Goal: Task Accomplishment & Management: Manage account settings

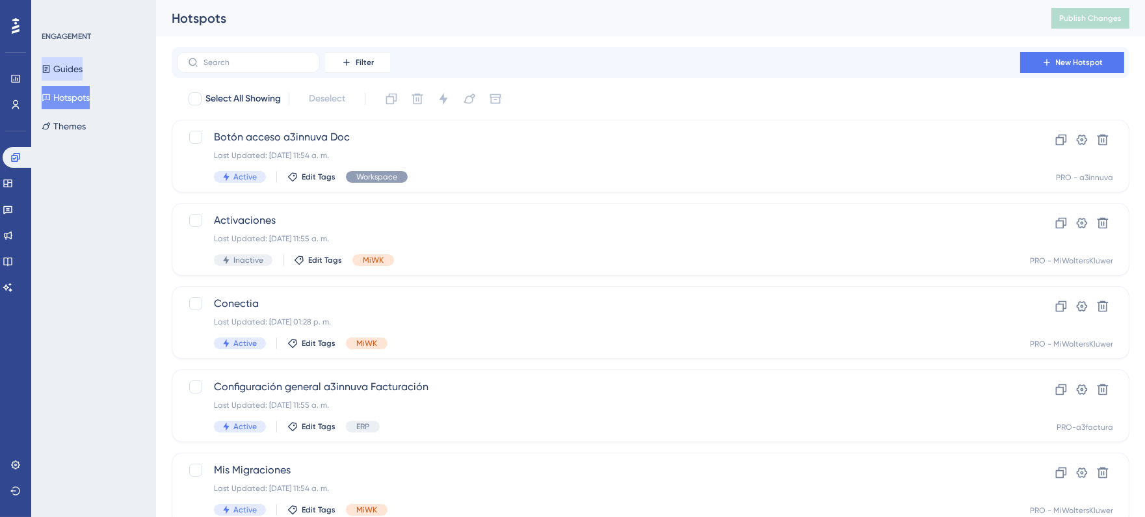
click at [70, 62] on button "Guides" at bounding box center [62, 68] width 41 height 23
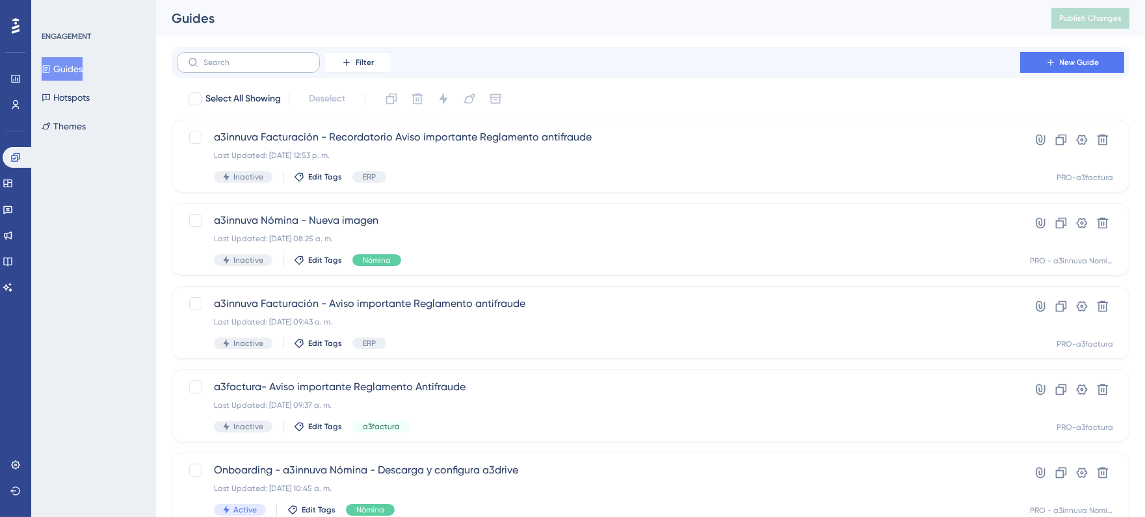
click at [246, 56] on label at bounding box center [248, 62] width 143 height 21
click at [246, 58] on input "text" at bounding box center [256, 62] width 105 height 9
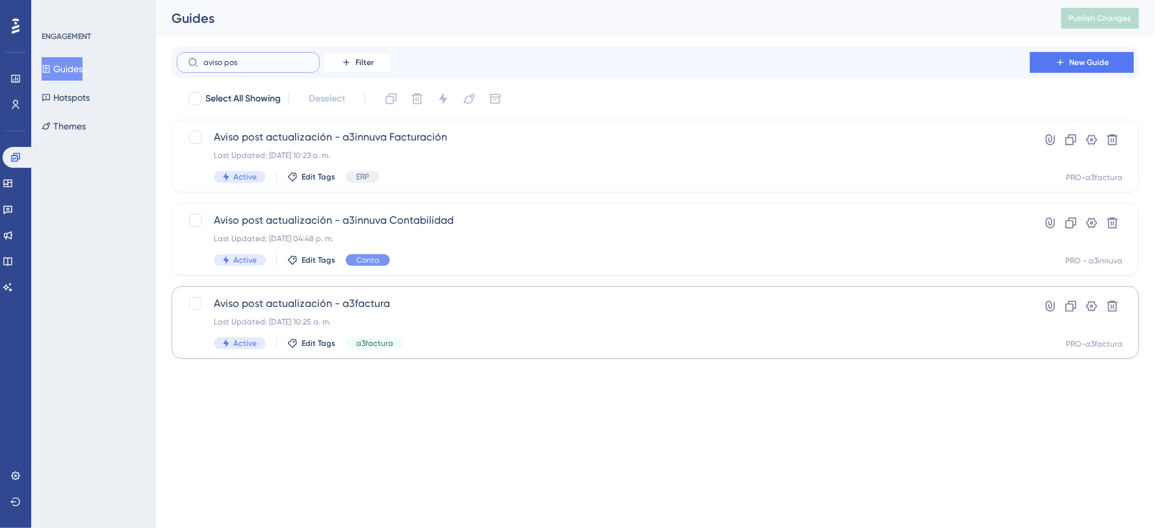
type input "aviso pos"
click at [293, 298] on span "Aviso post actualización - a3factura" at bounding box center [604, 304] width 780 height 16
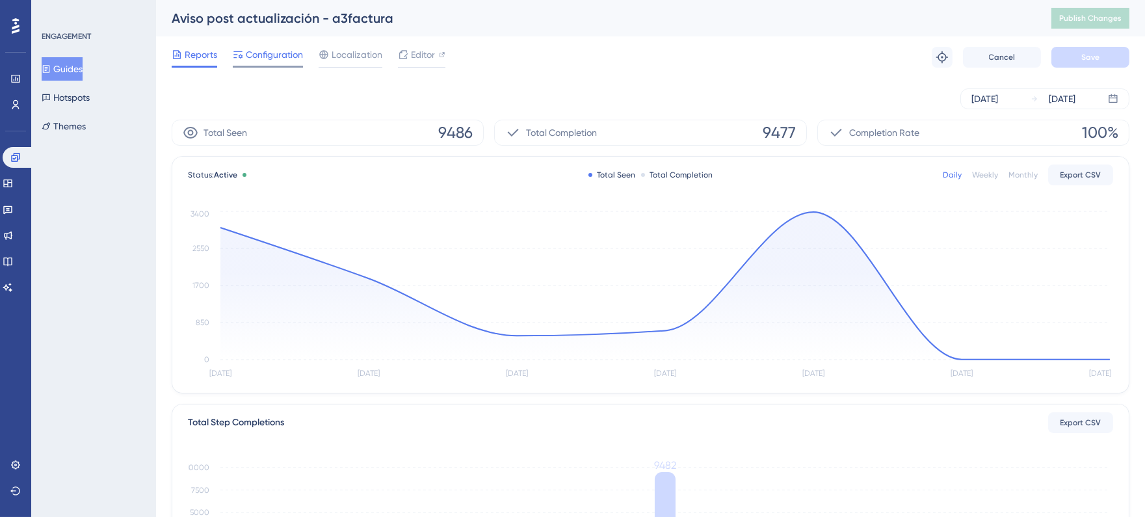
click at [280, 48] on span "Configuration" at bounding box center [274, 55] width 57 height 16
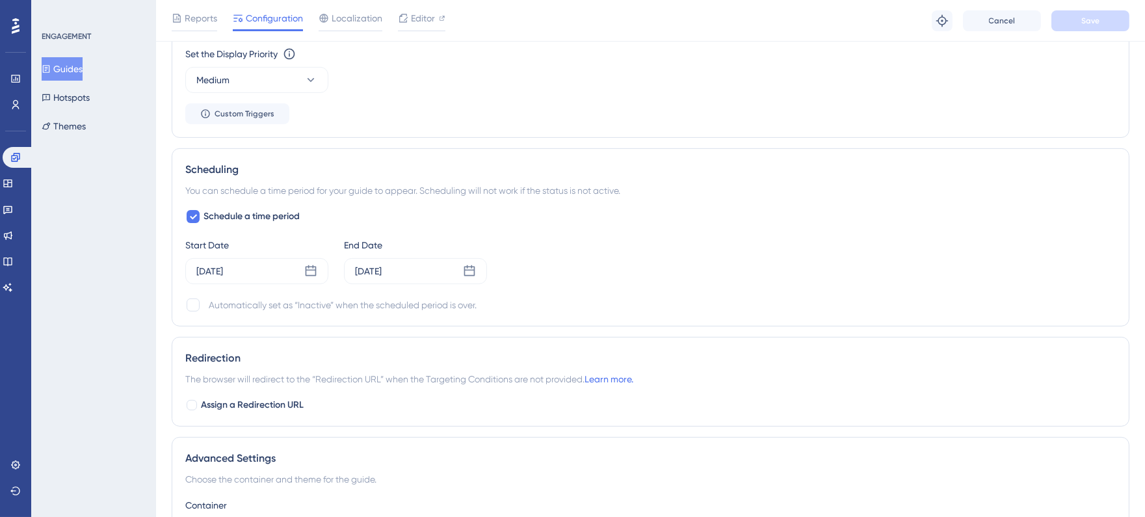
scroll to position [1092, 0]
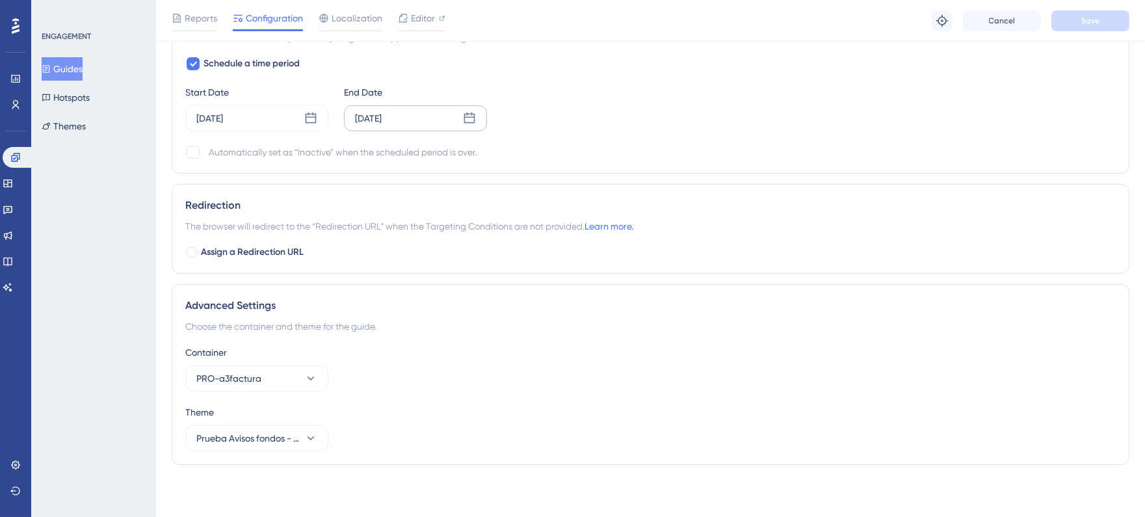
click at [469, 121] on icon at bounding box center [469, 118] width 13 height 13
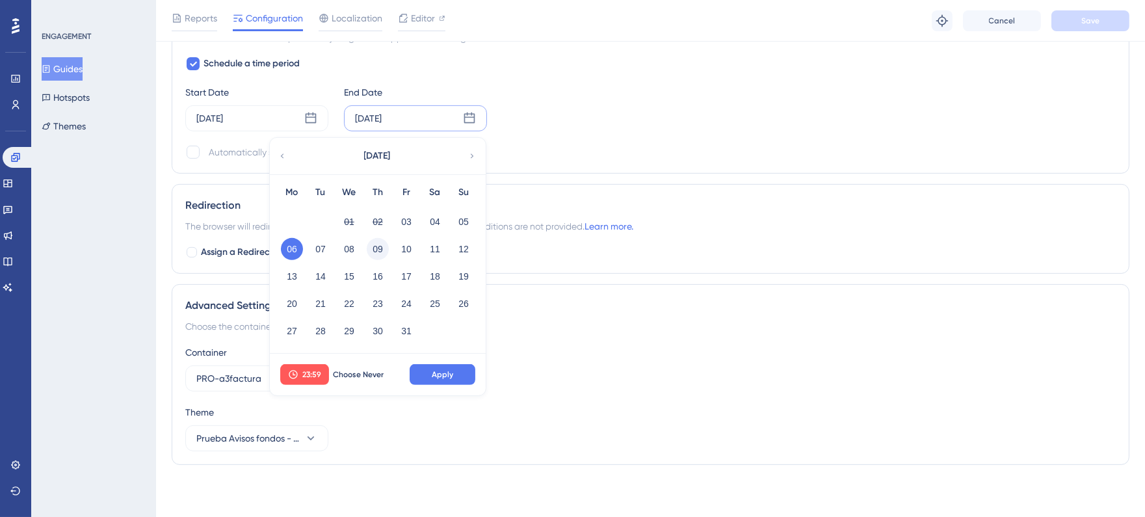
click at [382, 249] on button "09" at bounding box center [378, 249] width 22 height 22
click at [450, 360] on div "23:59 Choose Never Apply" at bounding box center [378, 375] width 216 height 42
click at [439, 374] on span "Apply" at bounding box center [442, 374] width 21 height 10
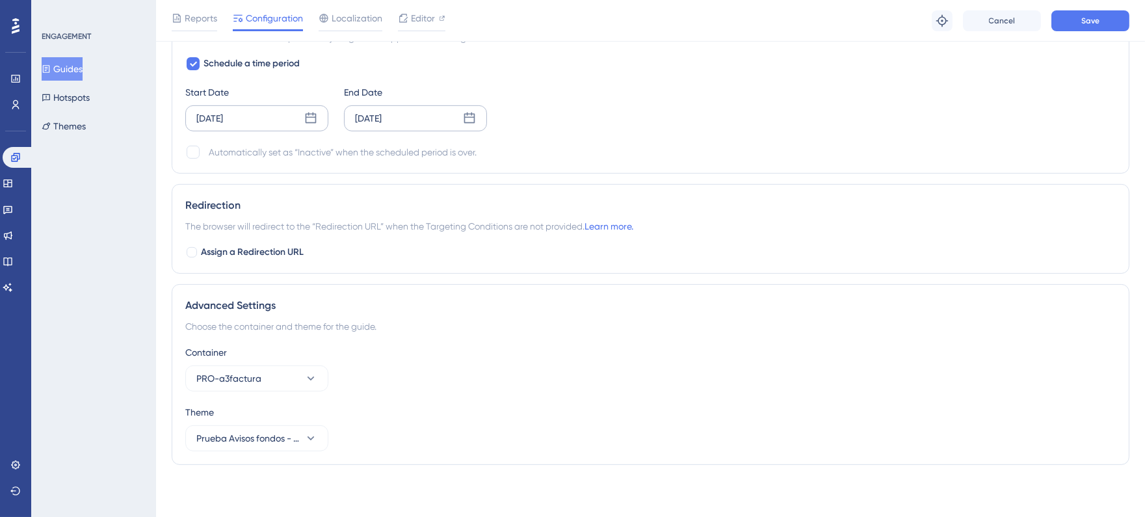
click at [313, 120] on icon at bounding box center [310, 118] width 13 height 13
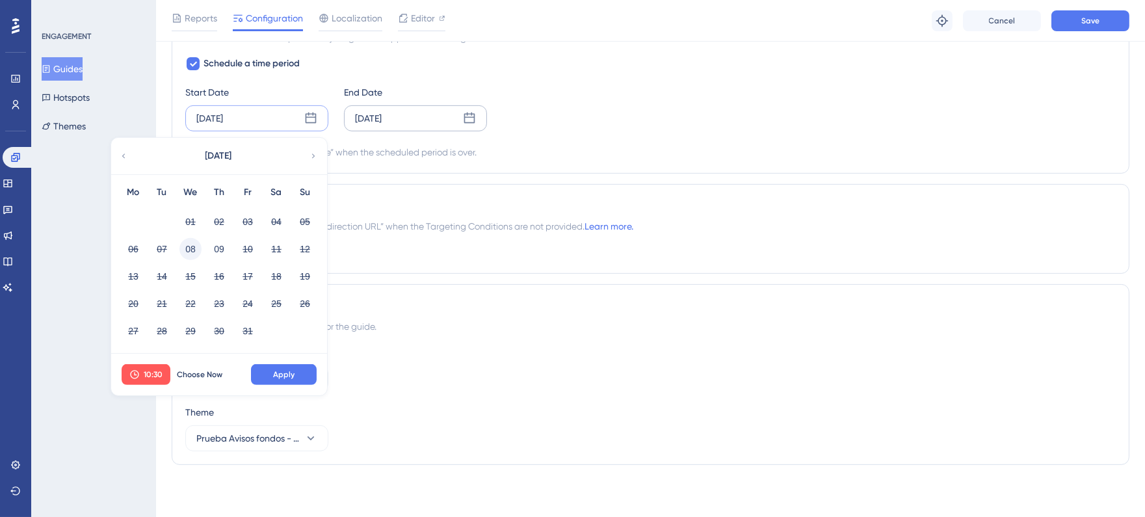
click at [189, 245] on button "08" at bounding box center [190, 249] width 22 height 22
click at [144, 367] on button "10:30" at bounding box center [146, 374] width 49 height 21
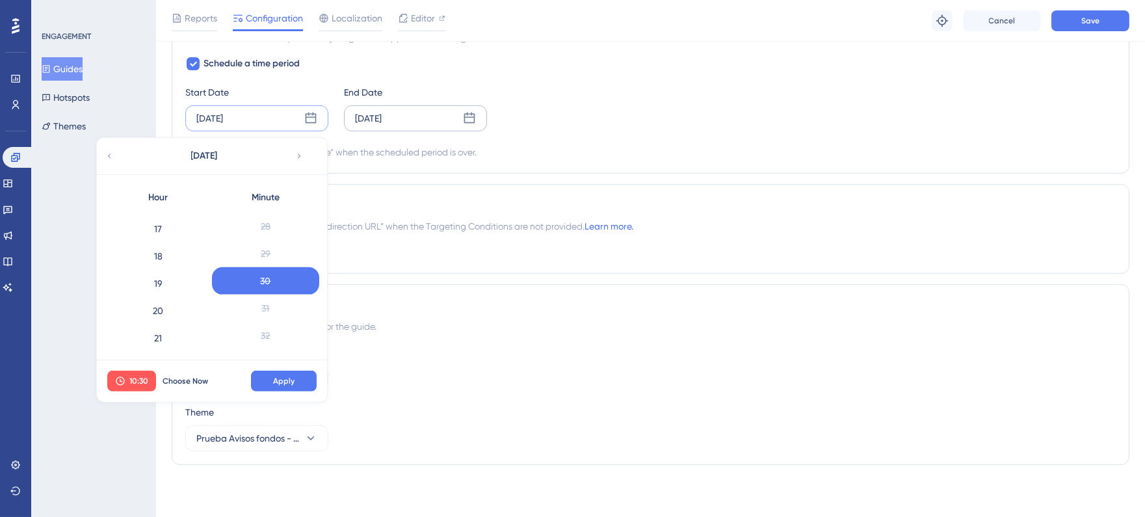
scroll to position [434, 0]
click at [163, 244] on div "17" at bounding box center [158, 254] width 107 height 27
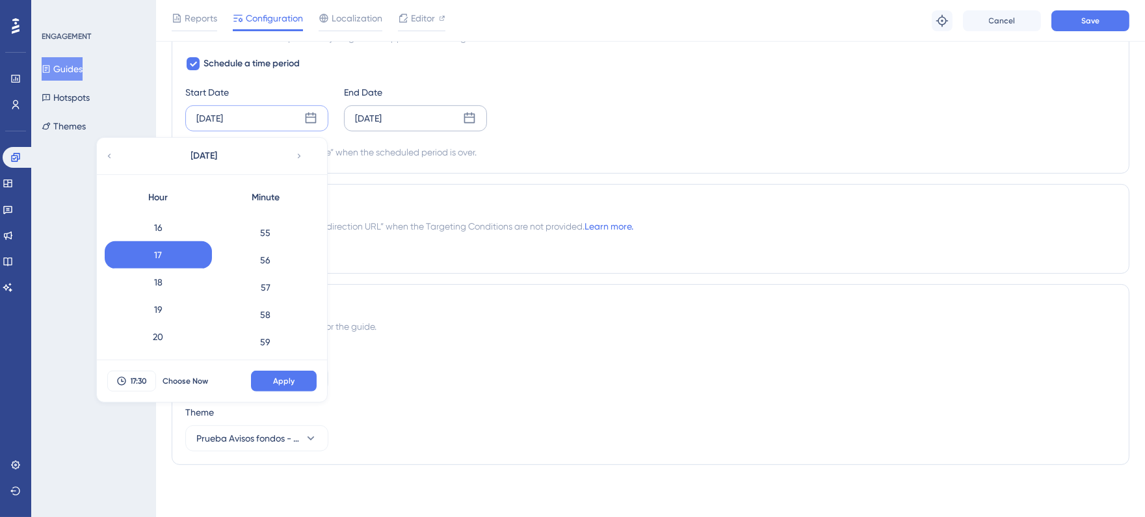
scroll to position [1499, 0]
click at [270, 327] on div "59" at bounding box center [265, 336] width 107 height 27
click at [276, 382] on span "Apply" at bounding box center [283, 381] width 21 height 10
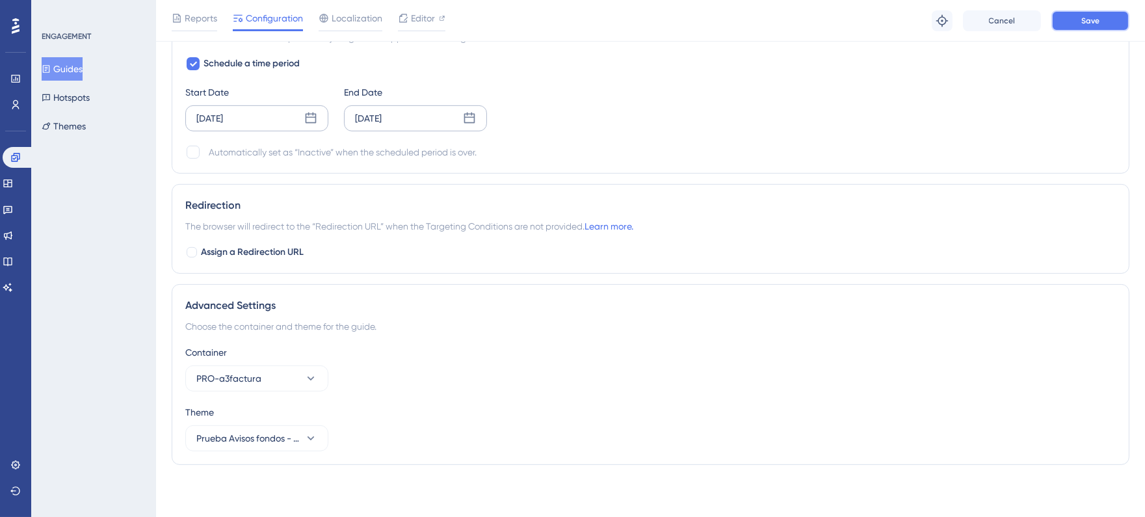
click at [1101, 18] on button "Save" at bounding box center [1090, 20] width 78 height 21
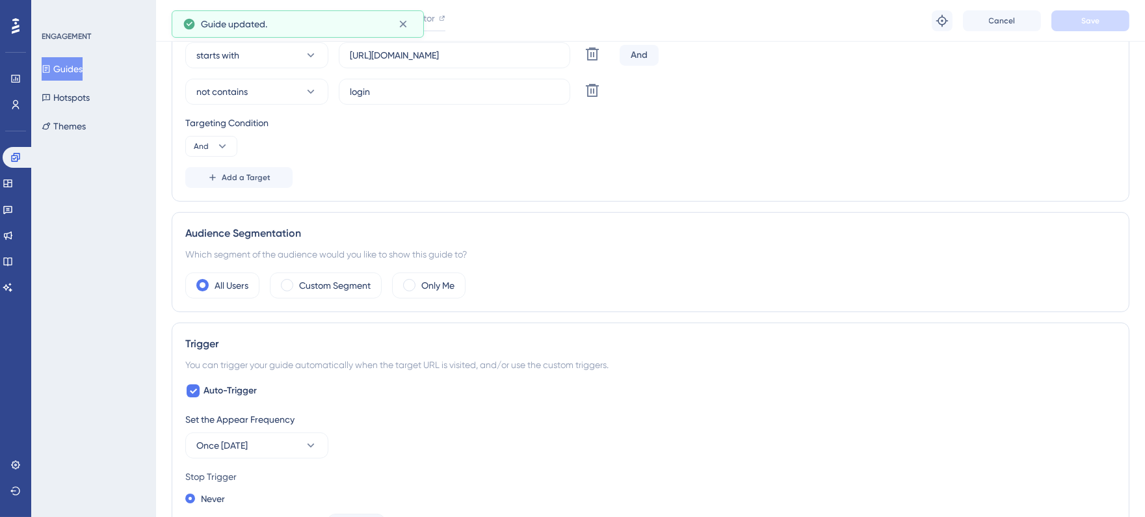
scroll to position [153, 0]
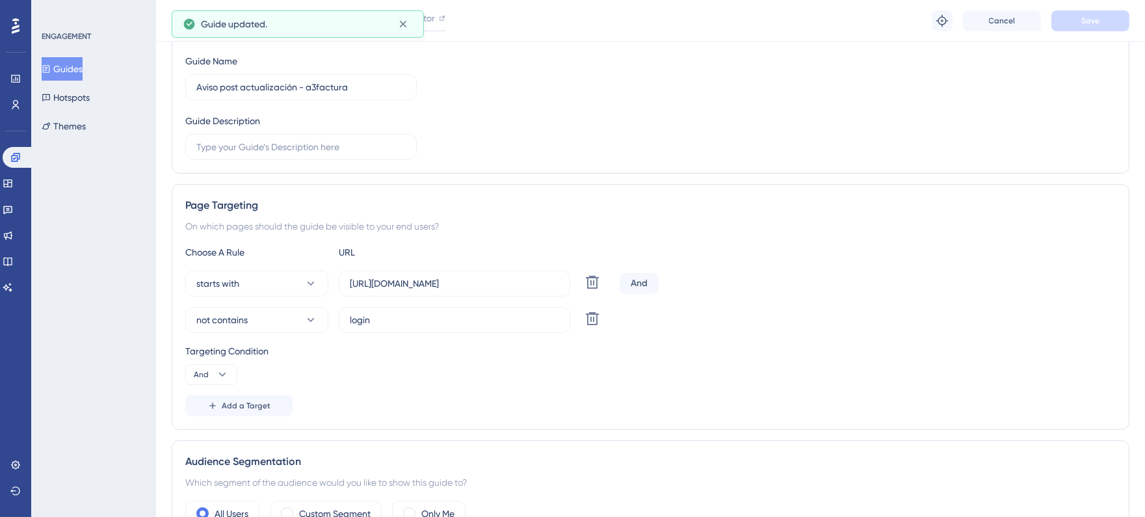
click at [83, 66] on button "Guides" at bounding box center [62, 68] width 41 height 23
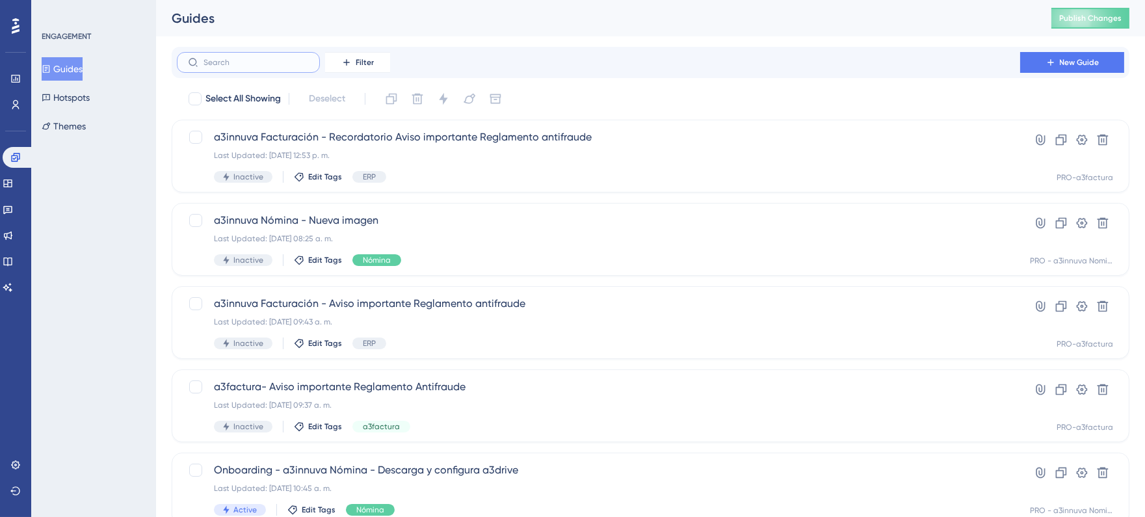
click at [272, 59] on input "text" at bounding box center [256, 62] width 105 height 9
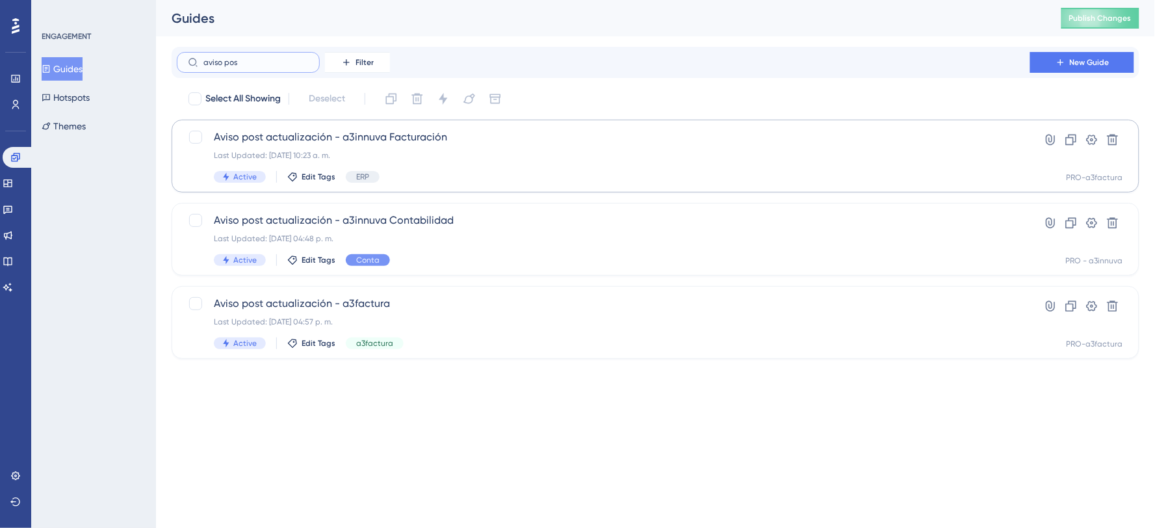
type input "aviso pos"
click at [388, 144] on span "Aviso post actualización - a3innuva Facturación" at bounding box center [604, 137] width 780 height 16
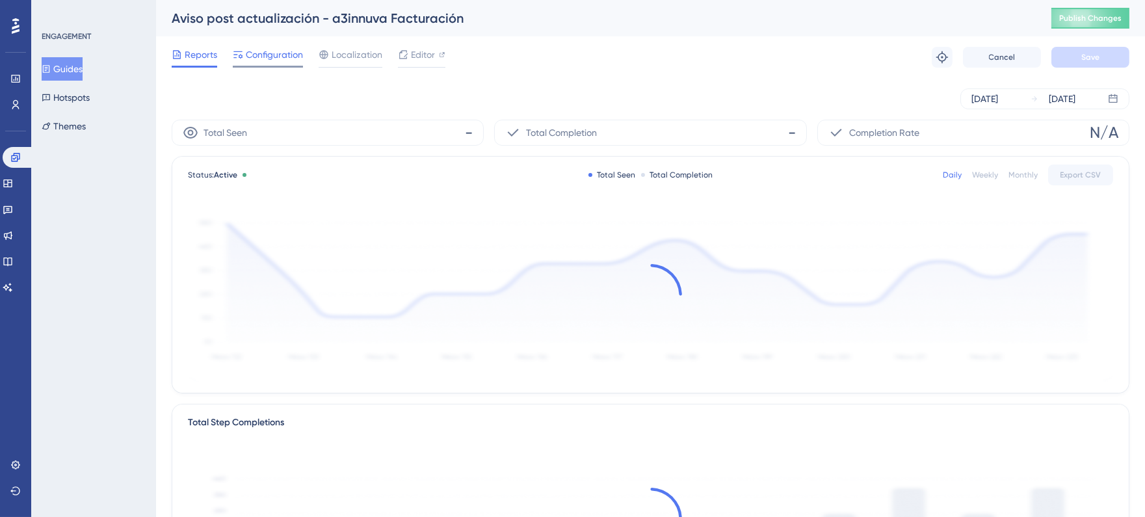
click at [295, 54] on span "Configuration" at bounding box center [274, 55] width 57 height 16
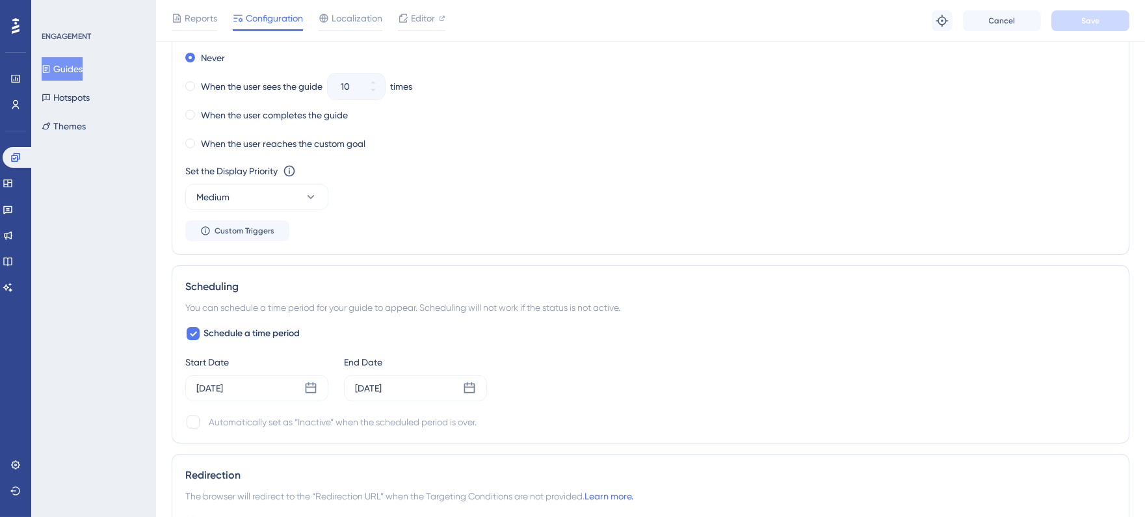
scroll to position [1011, 0]
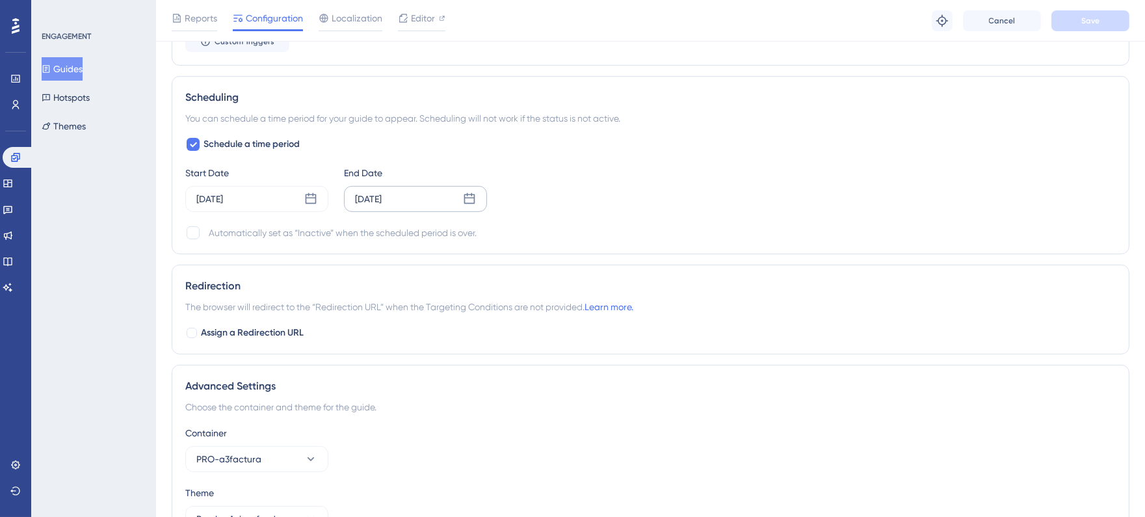
click at [467, 193] on icon at bounding box center [469, 198] width 11 height 11
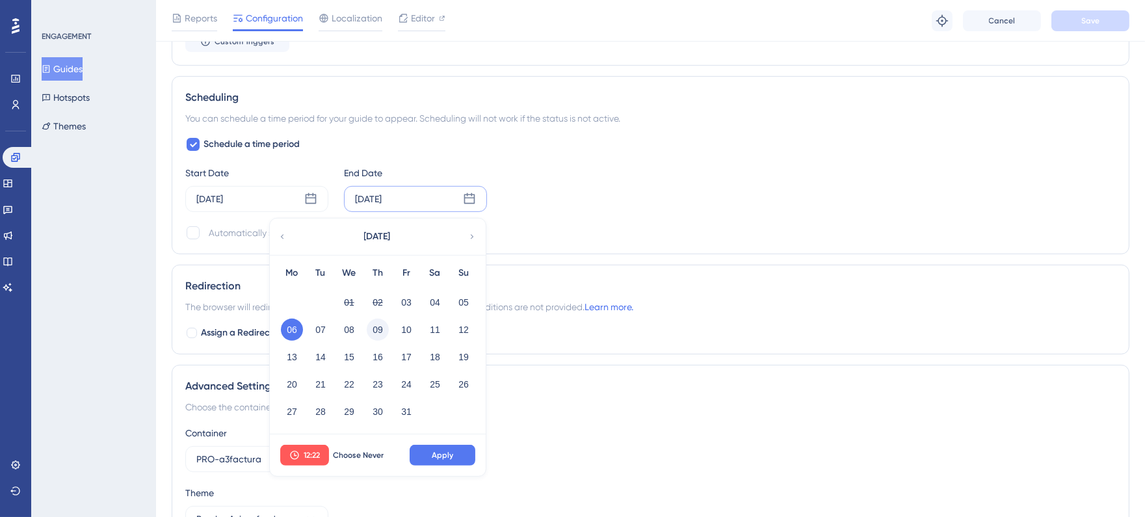
click at [382, 323] on button "09" at bounding box center [378, 330] width 22 height 22
click at [443, 460] on button "Apply" at bounding box center [443, 455] width 66 height 21
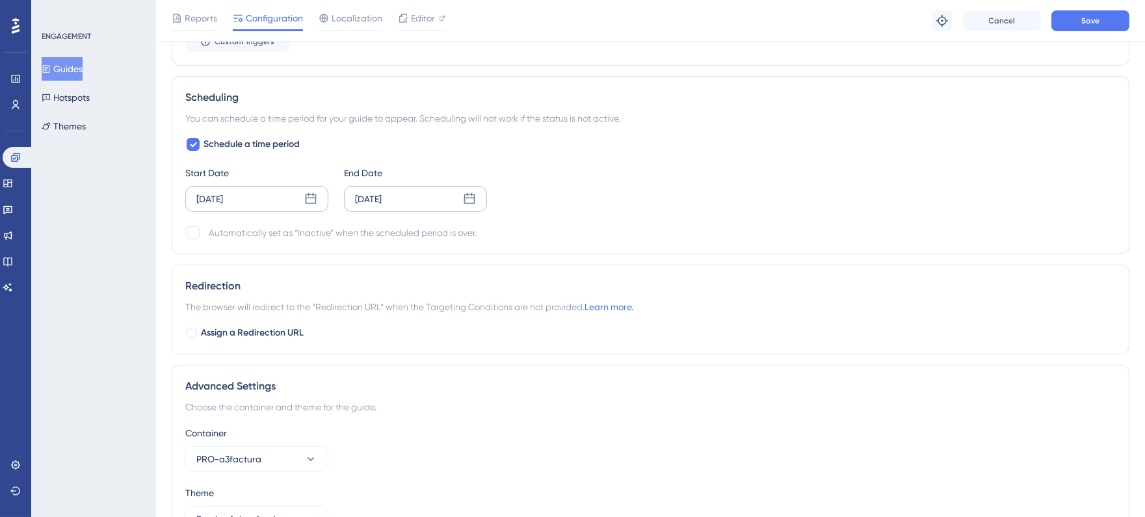
click at [306, 197] on icon at bounding box center [311, 198] width 11 height 11
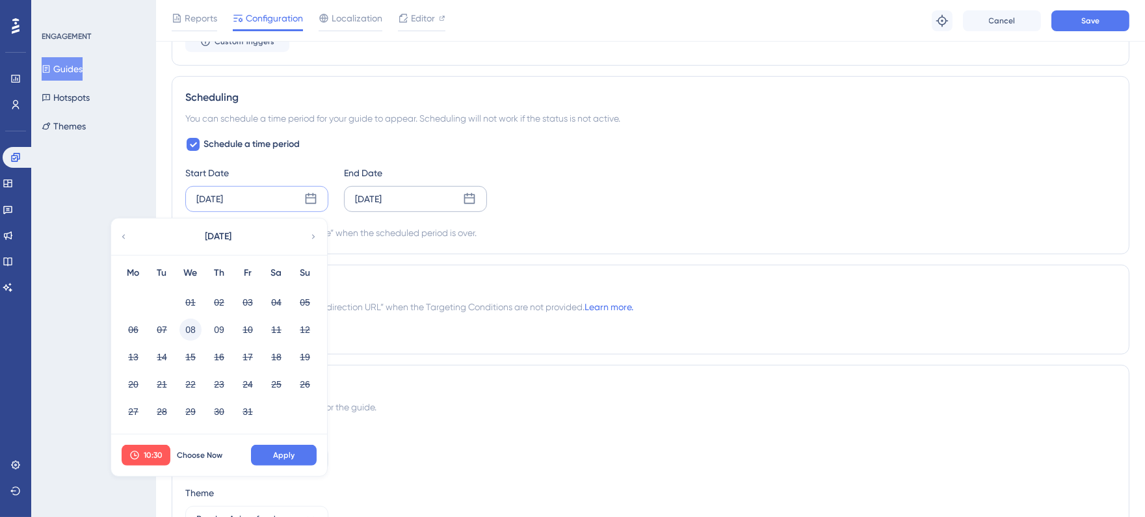
click at [185, 328] on button "08" at bounding box center [190, 330] width 22 height 22
click at [142, 447] on button "10:30" at bounding box center [146, 455] width 49 height 21
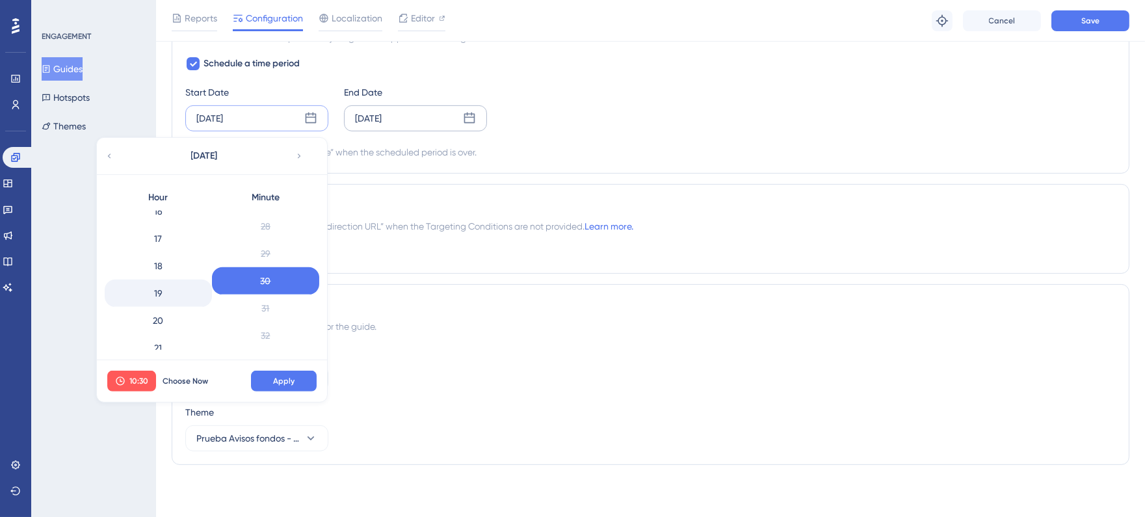
scroll to position [434, 0]
click at [165, 256] on div "17" at bounding box center [158, 254] width 107 height 27
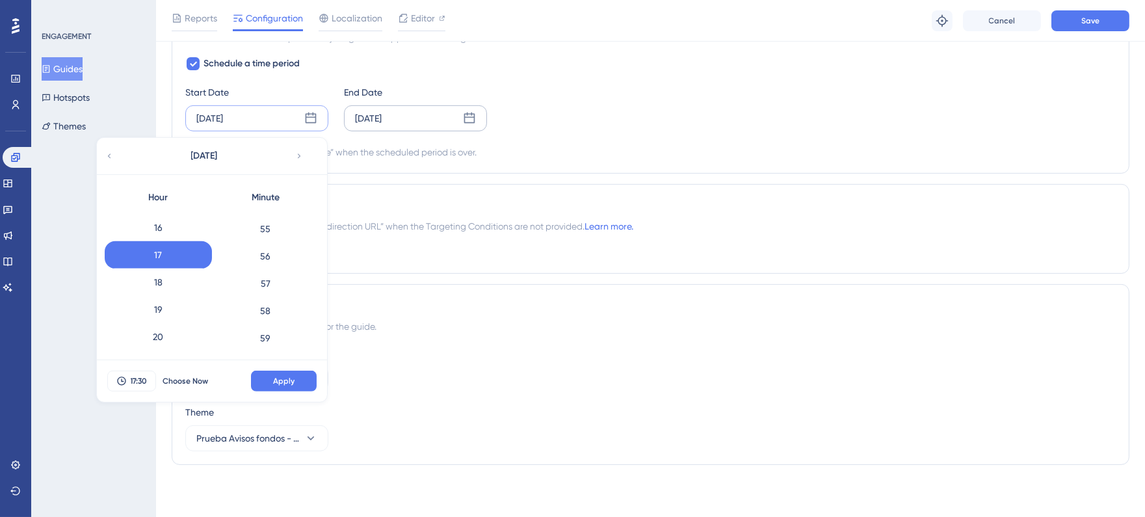
scroll to position [1499, 0]
click at [265, 330] on div "59" at bounding box center [265, 336] width 107 height 27
click at [302, 378] on button "Apply" at bounding box center [284, 381] width 66 height 21
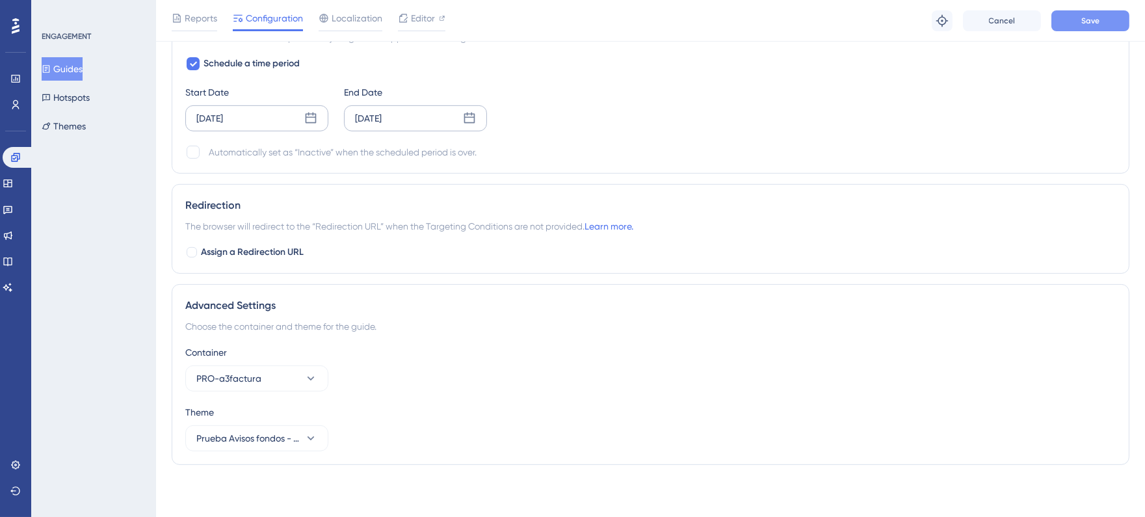
click at [1082, 18] on span "Save" at bounding box center [1090, 21] width 18 height 10
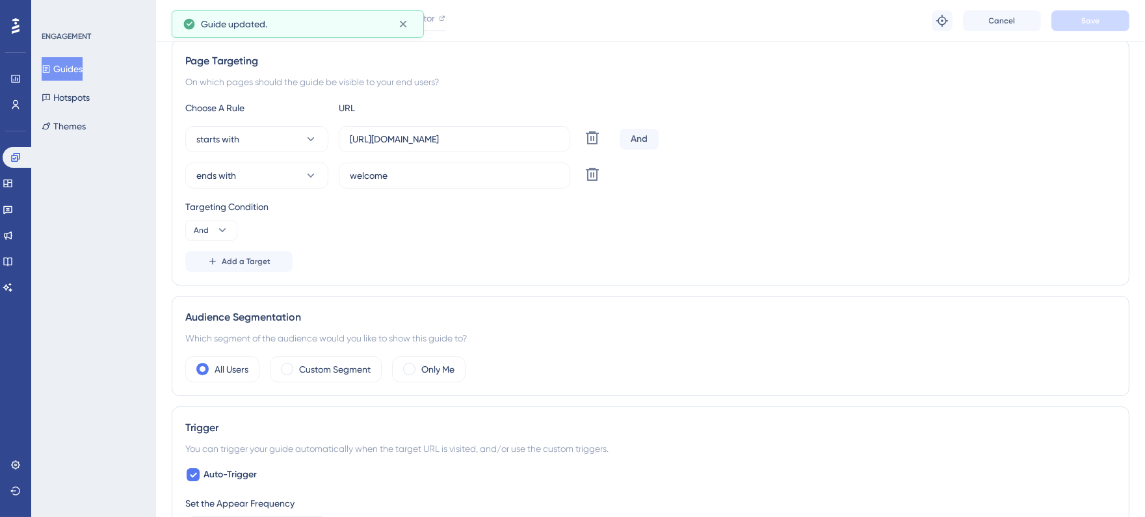
scroll to position [0, 0]
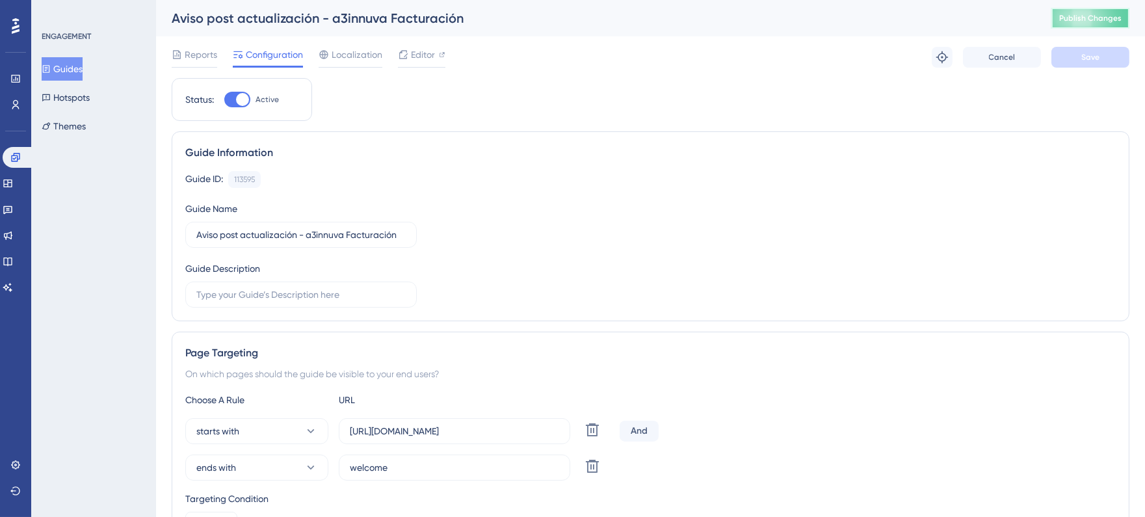
click at [1090, 20] on span "Publish Changes" at bounding box center [1090, 18] width 62 height 10
